Goal: Information Seeking & Learning: Learn about a topic

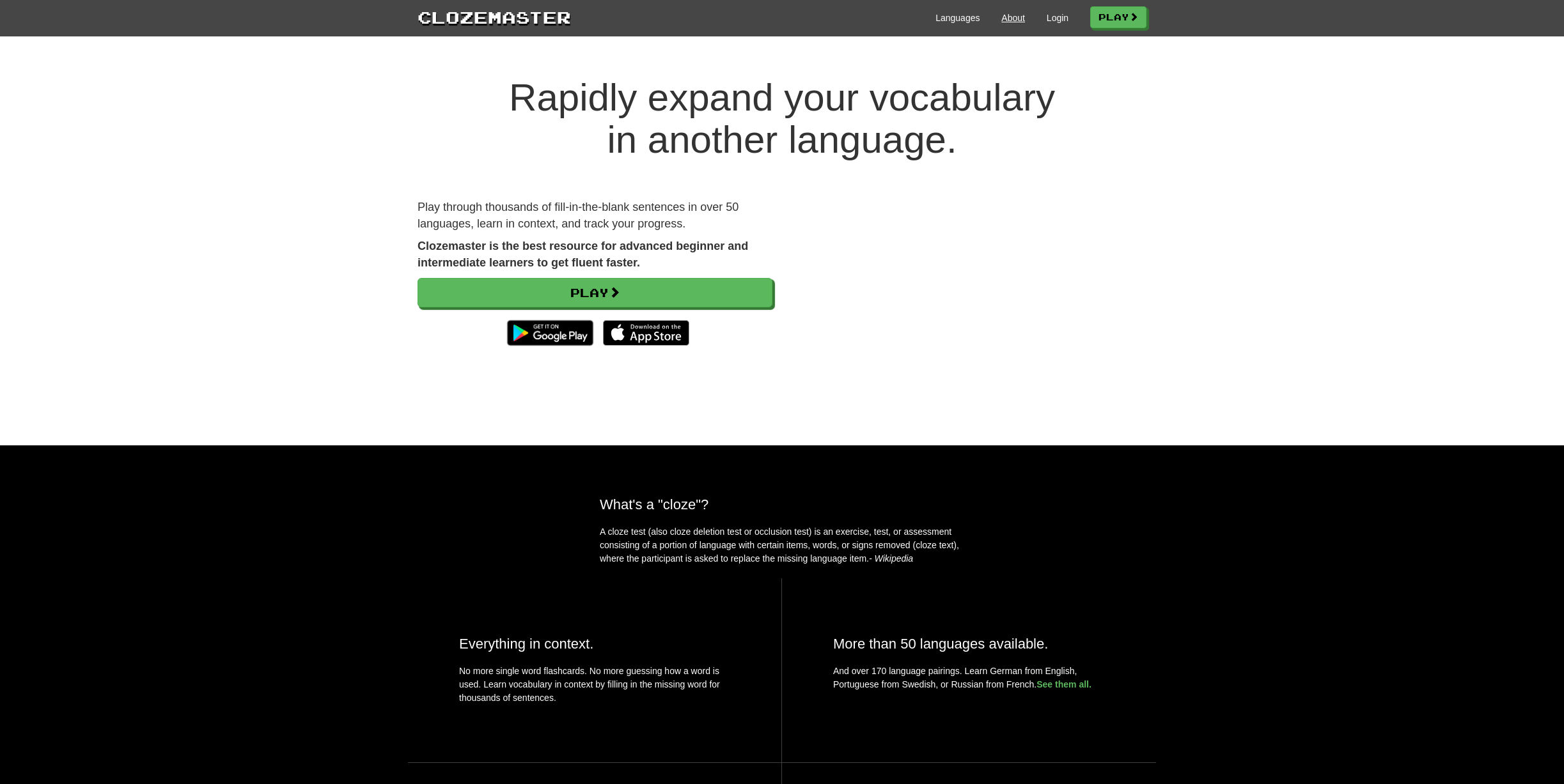
click at [1011, 22] on link "About" at bounding box center [1013, 17] width 24 height 13
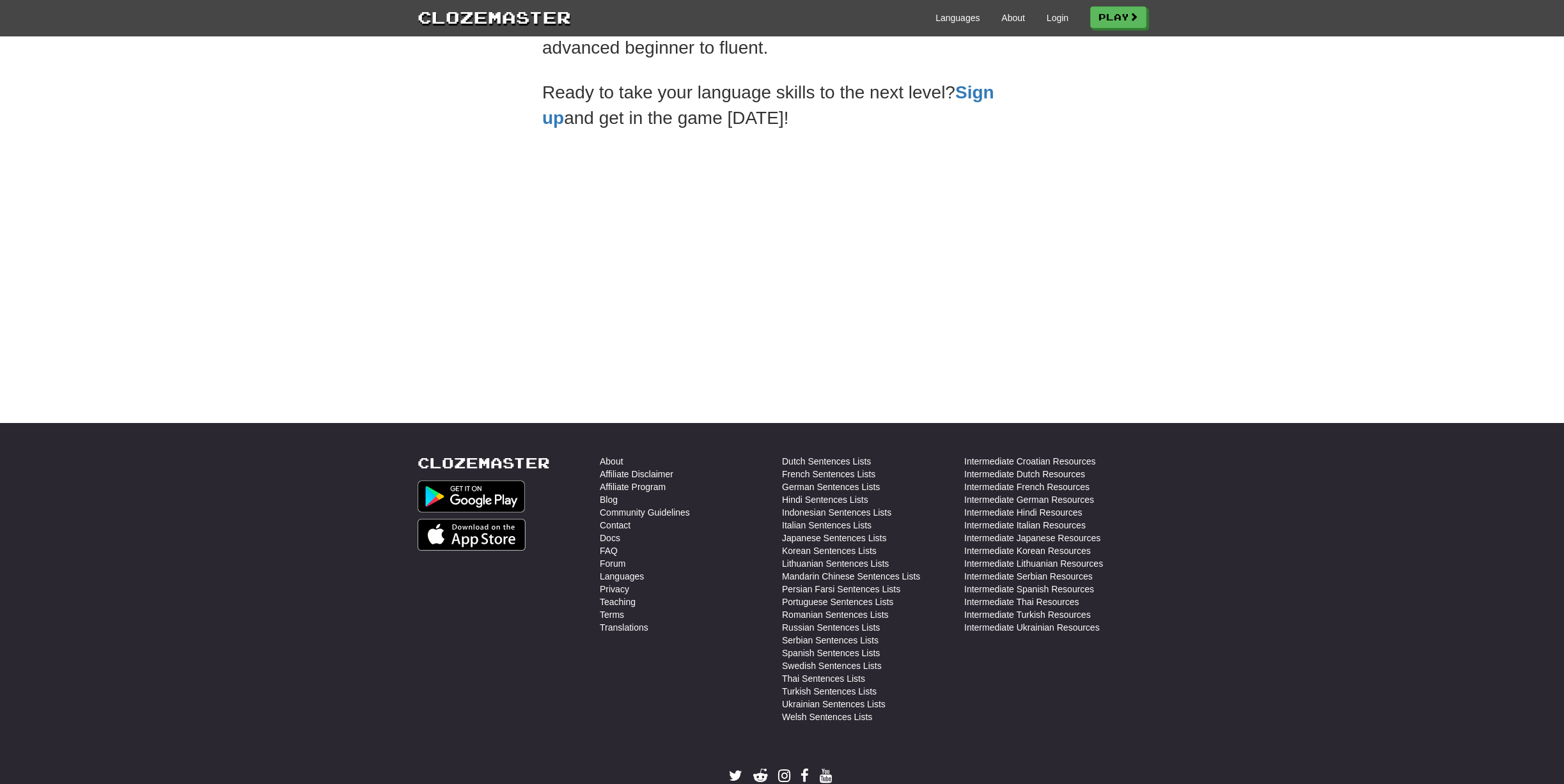
scroll to position [454, 0]
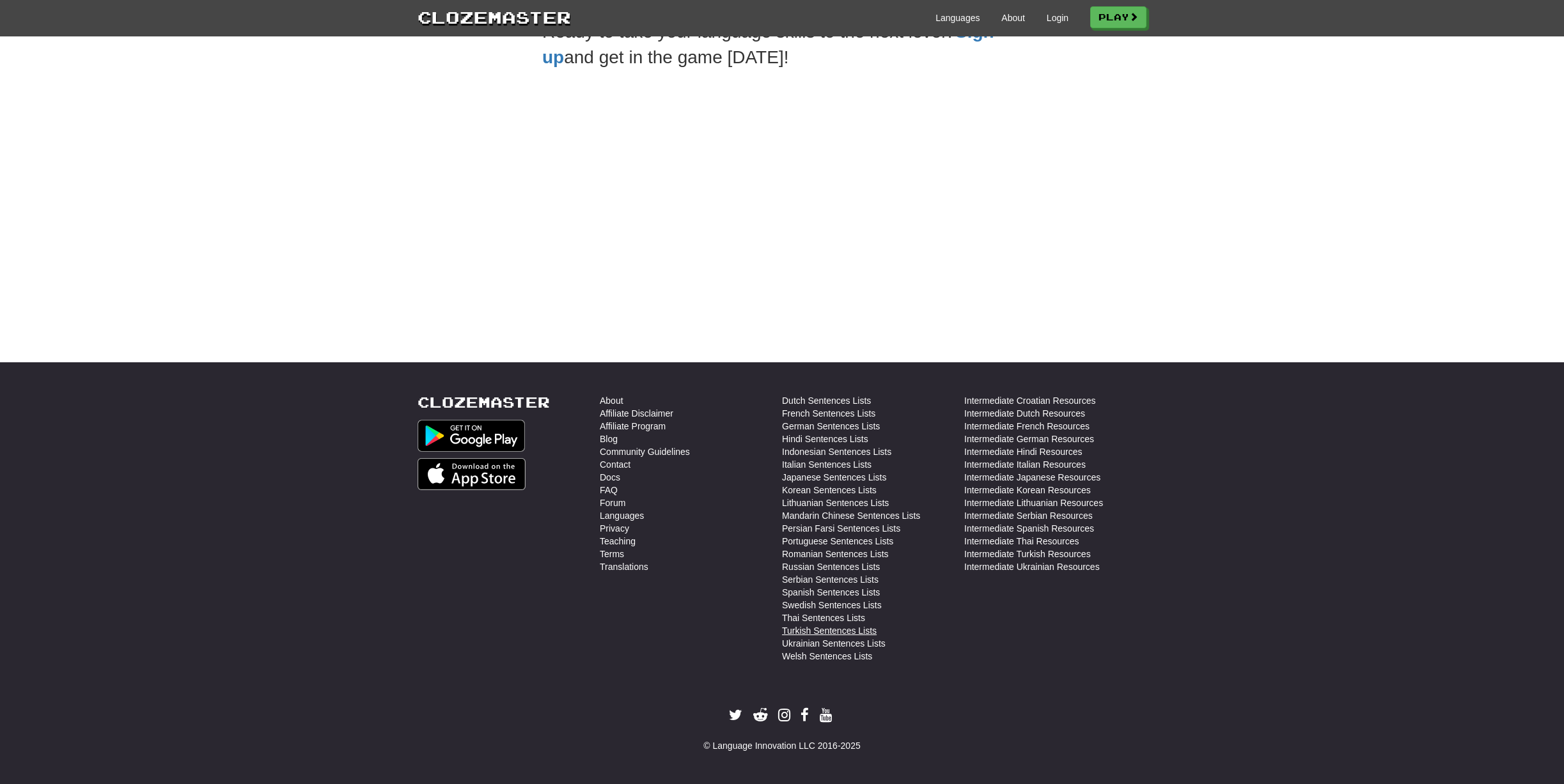
click at [834, 633] on link "Turkish Sentences Lists" at bounding box center [830, 630] width 94 height 13
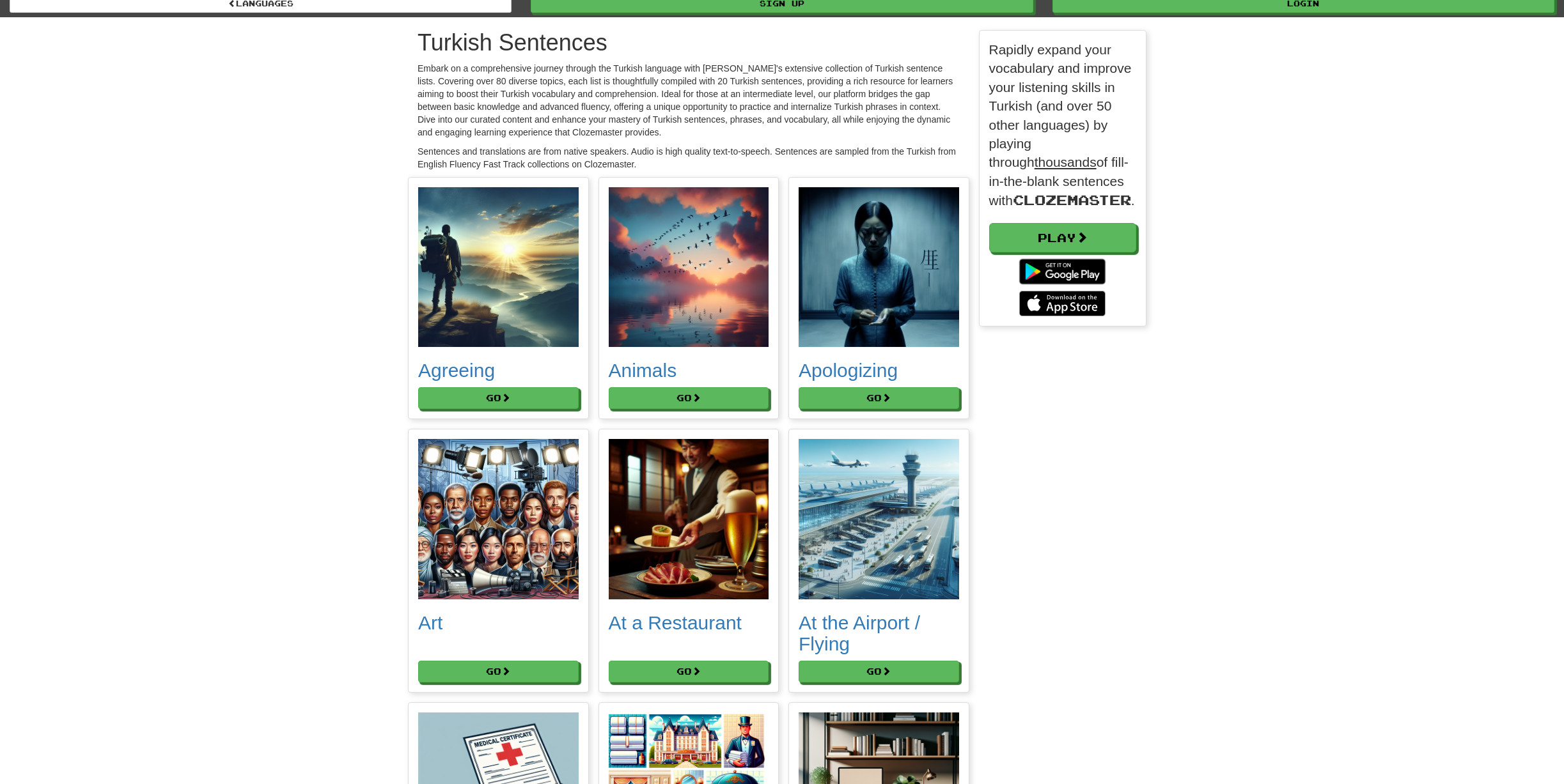
scroll to position [294, 167]
click at [476, 402] on button "Go" at bounding box center [499, 398] width 161 height 22
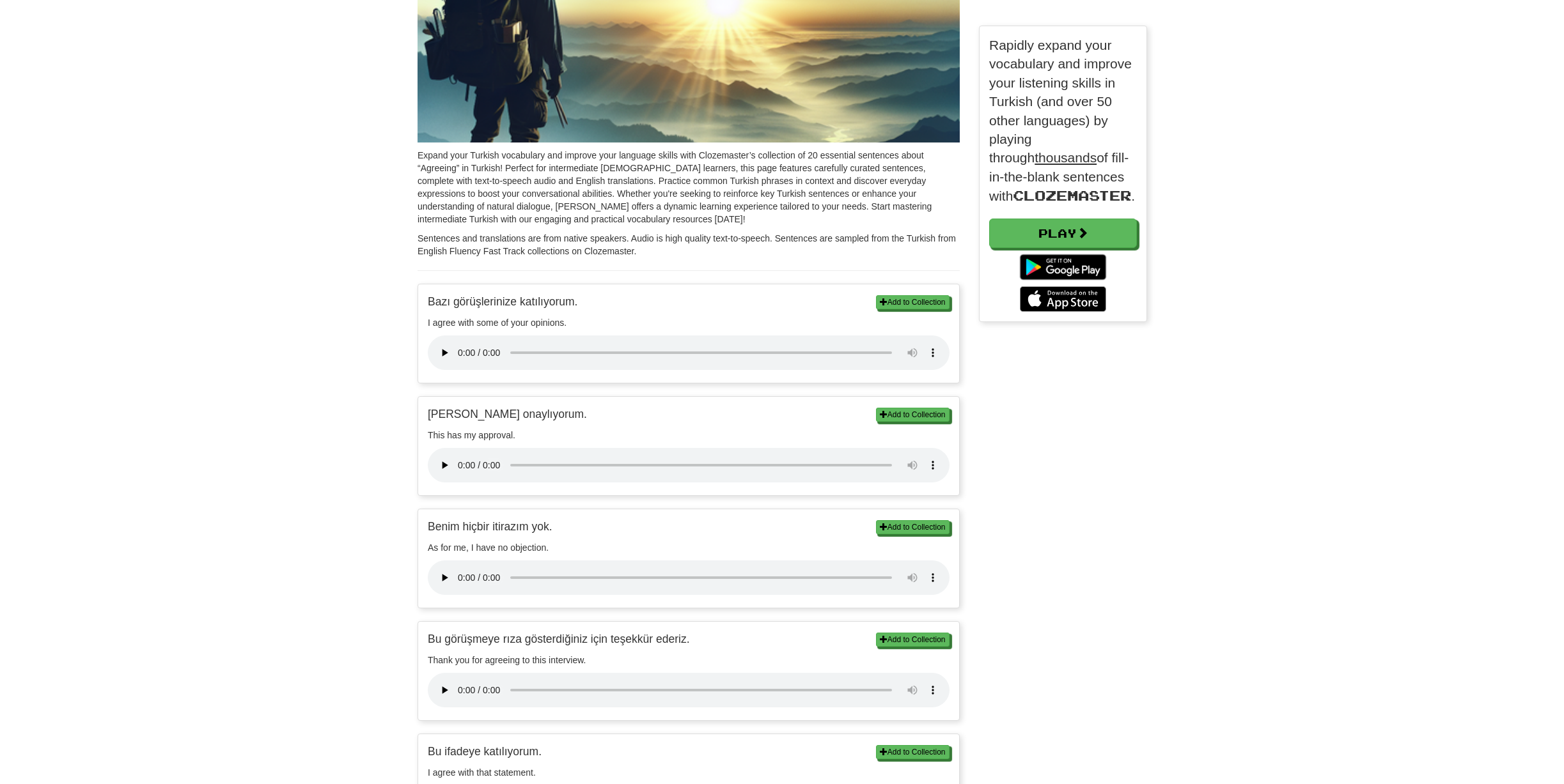
scroll to position [193, 0]
